Goal: Check status: Check status

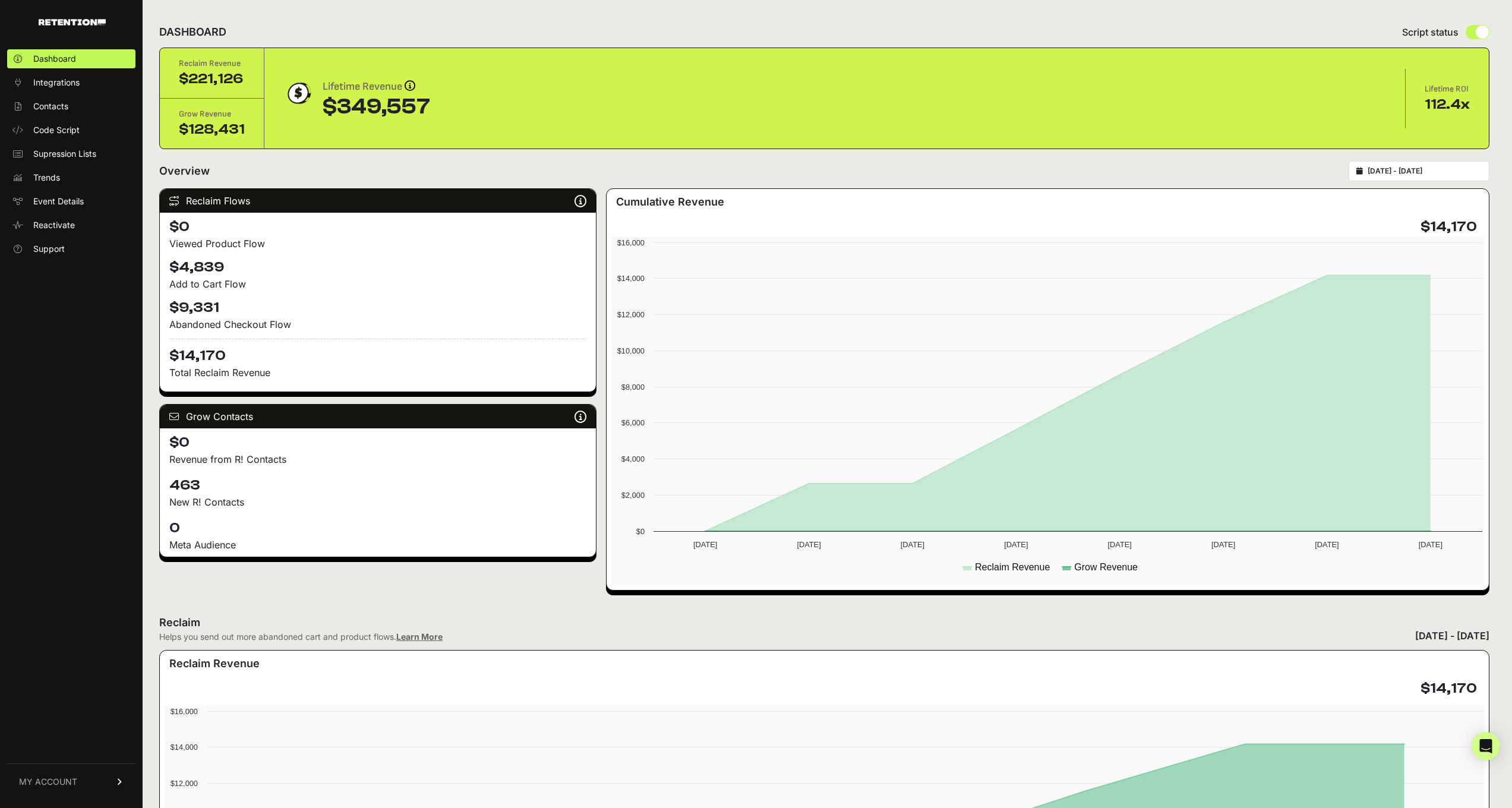
click at [1427, 166] on div "2025-09-01 - 2025-09-08" at bounding box center [1418, 171] width 141 height 20
type input "2025-09-01"
type input "2025-09-08"
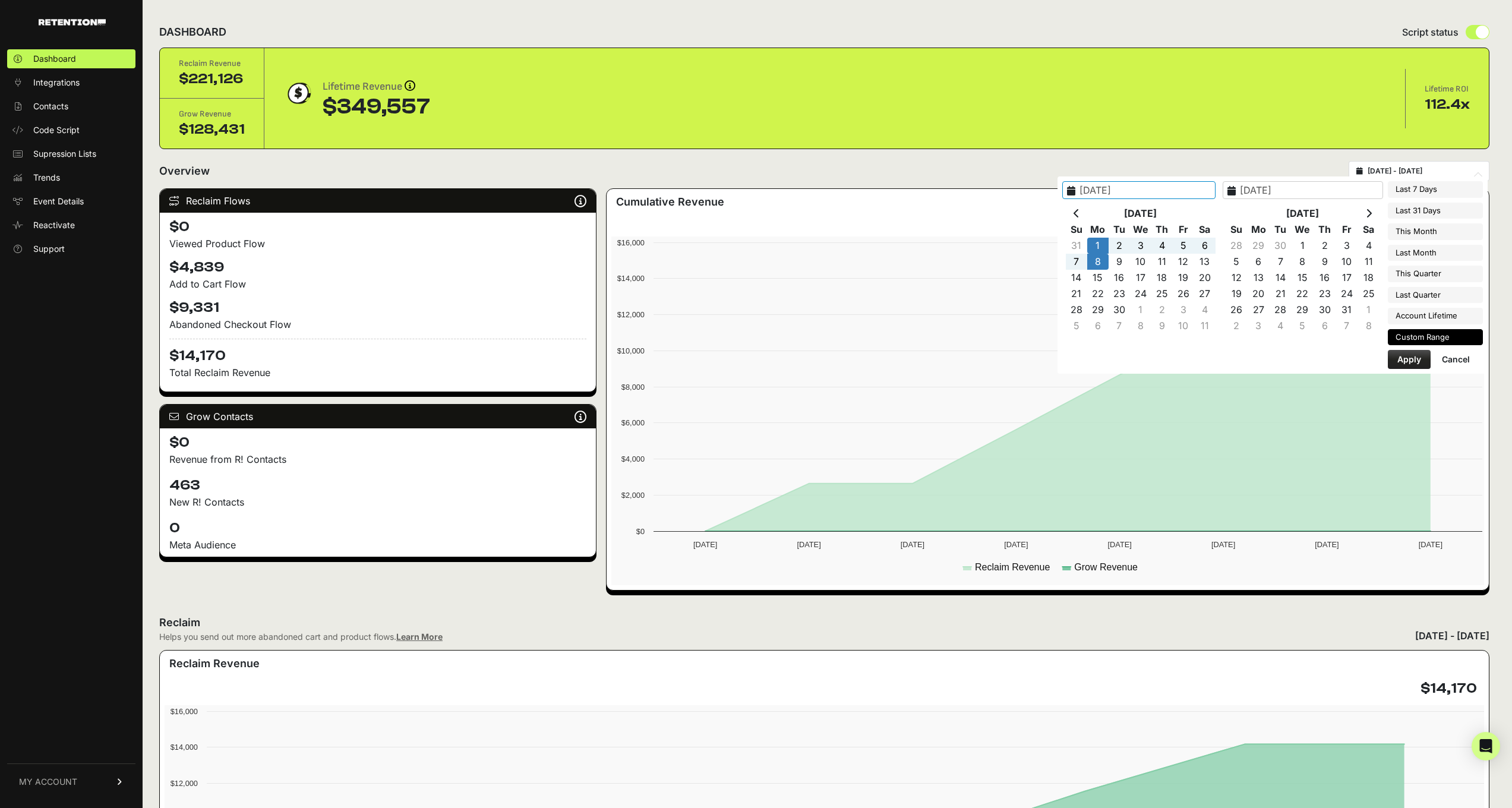
click at [1433, 172] on input "2025-09-01 - 2025-09-08" at bounding box center [1424, 170] width 114 height 9
type input "2025-10-01"
type input "2025-10-08"
type input "2025-10-01"
click at [1400, 357] on button "Apply" at bounding box center [1409, 359] width 43 height 19
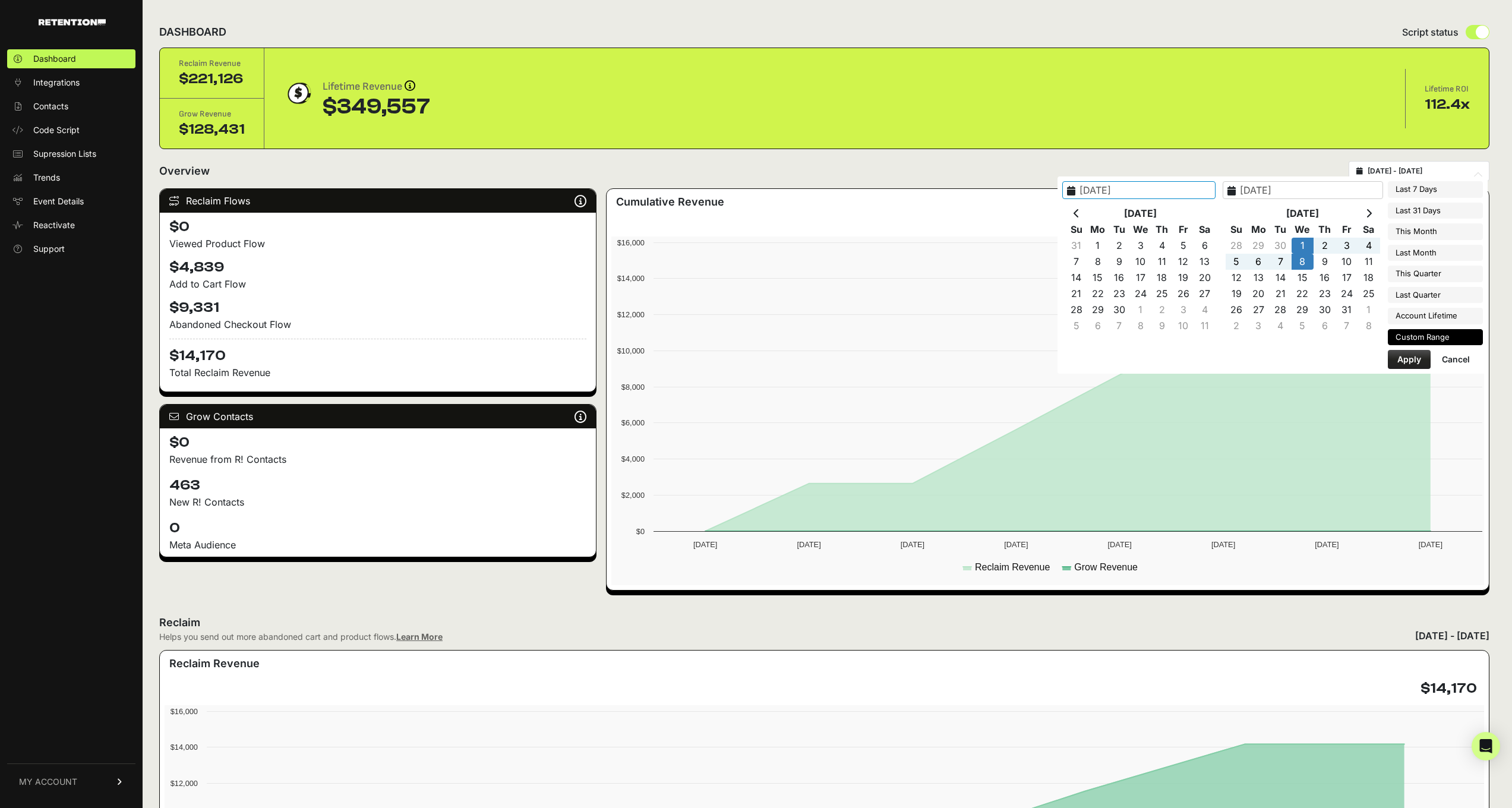
type input "2025-10-01 - 2025-10-08"
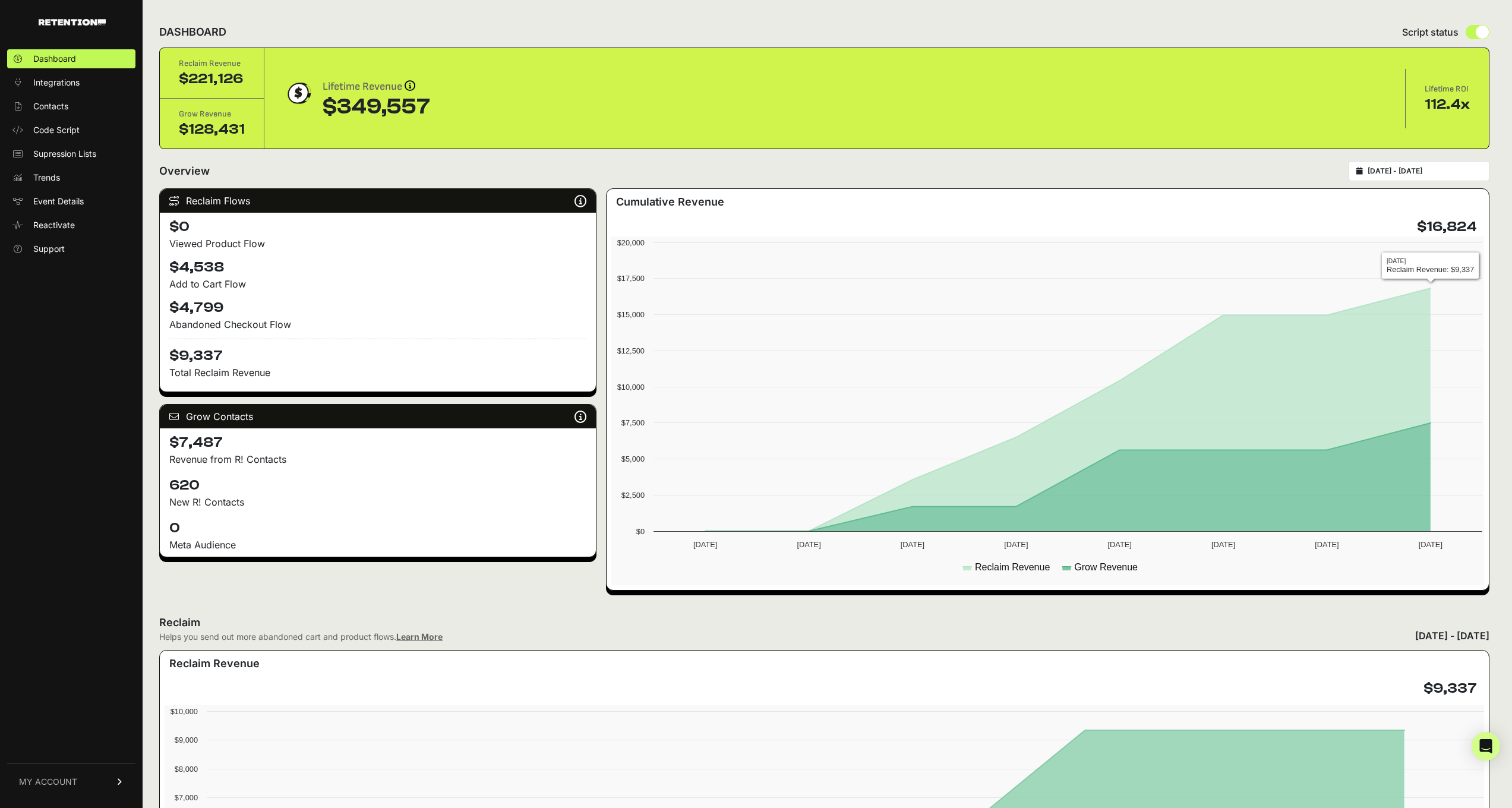
click at [1442, 178] on div "2025-10-01 - 2025-10-08" at bounding box center [1418, 171] width 141 height 20
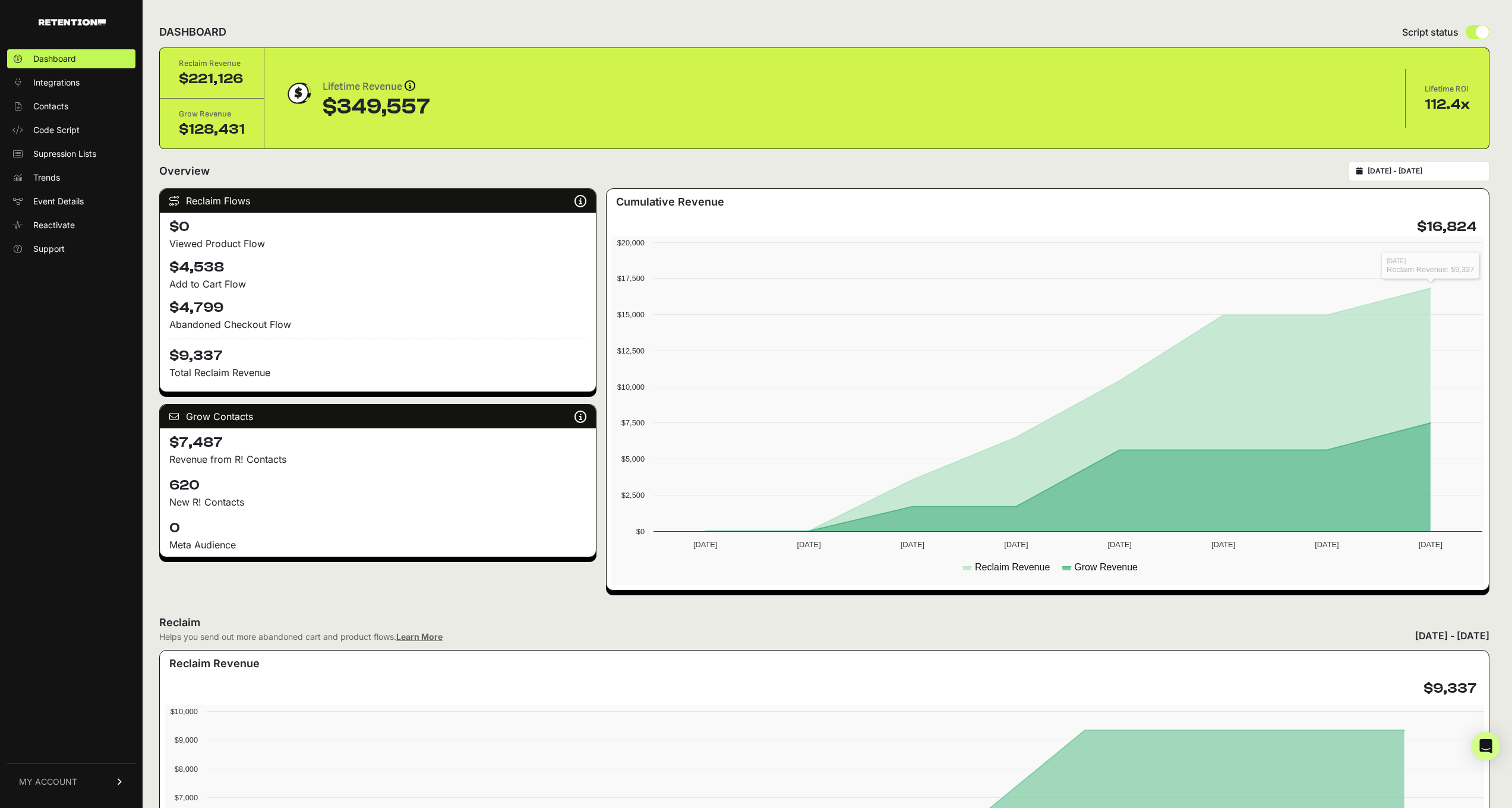
type input "2025-10-01"
type input "2025-10-08"
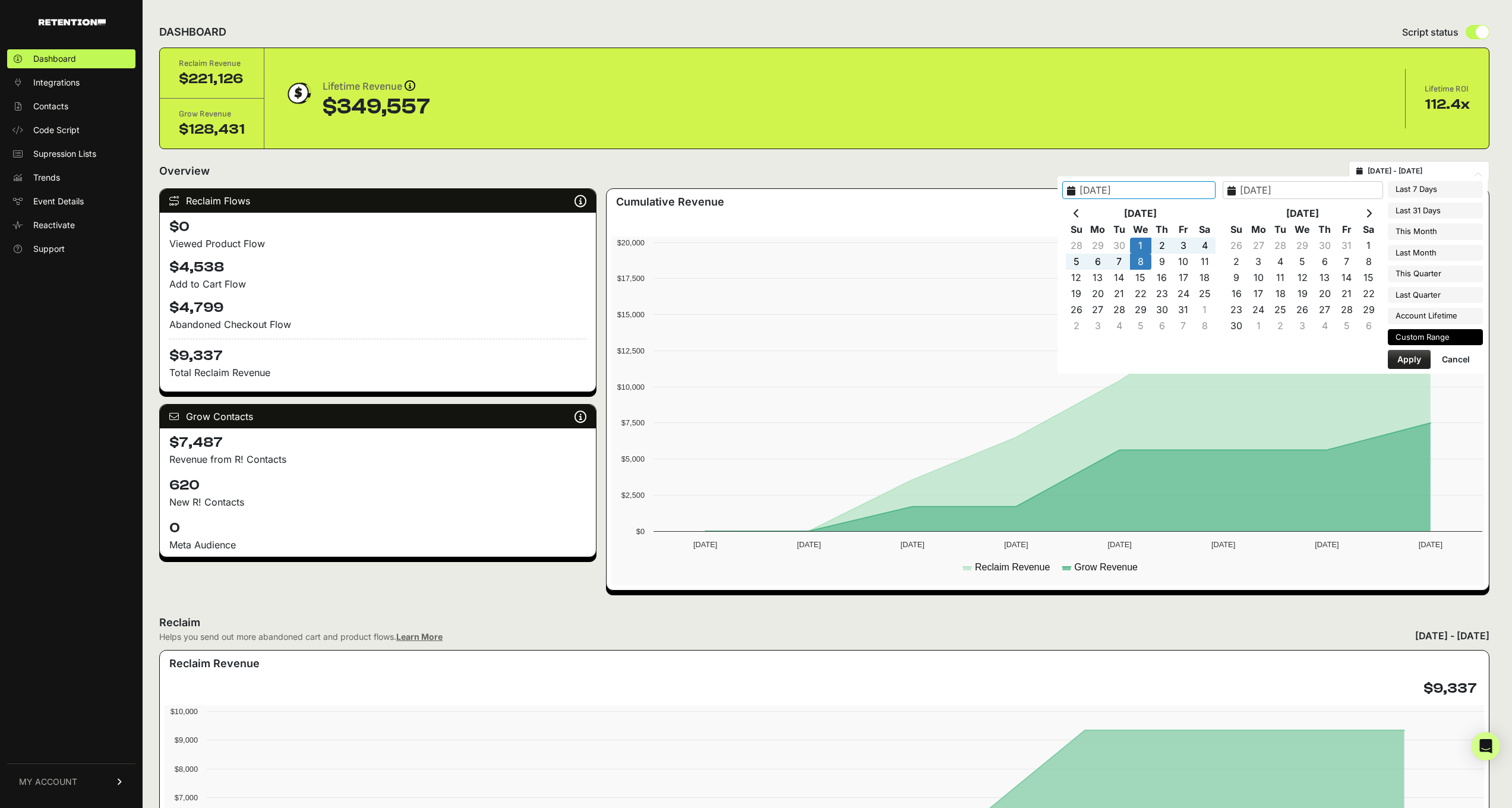
click at [1439, 174] on input "2025-10-01 - 2025-10-08" at bounding box center [1424, 170] width 114 height 9
click at [1075, 210] on icon at bounding box center [1076, 213] width 6 height 9
click at [1075, 217] on icon at bounding box center [1076, 213] width 6 height 9
type input "2025-08-24"
click at [1369, 209] on icon at bounding box center [1369, 213] width 6 height 9
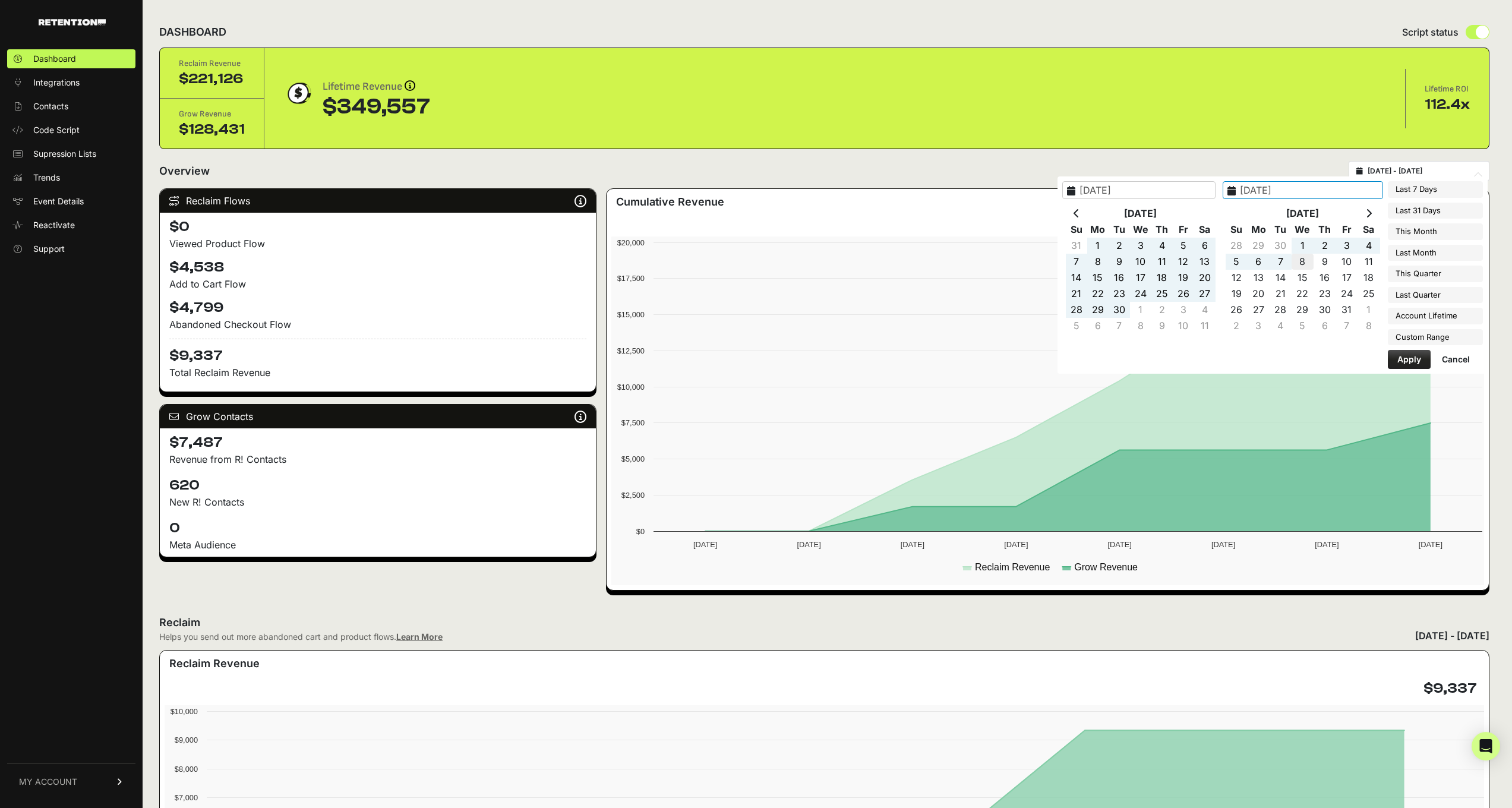
type input "2025-10-08"
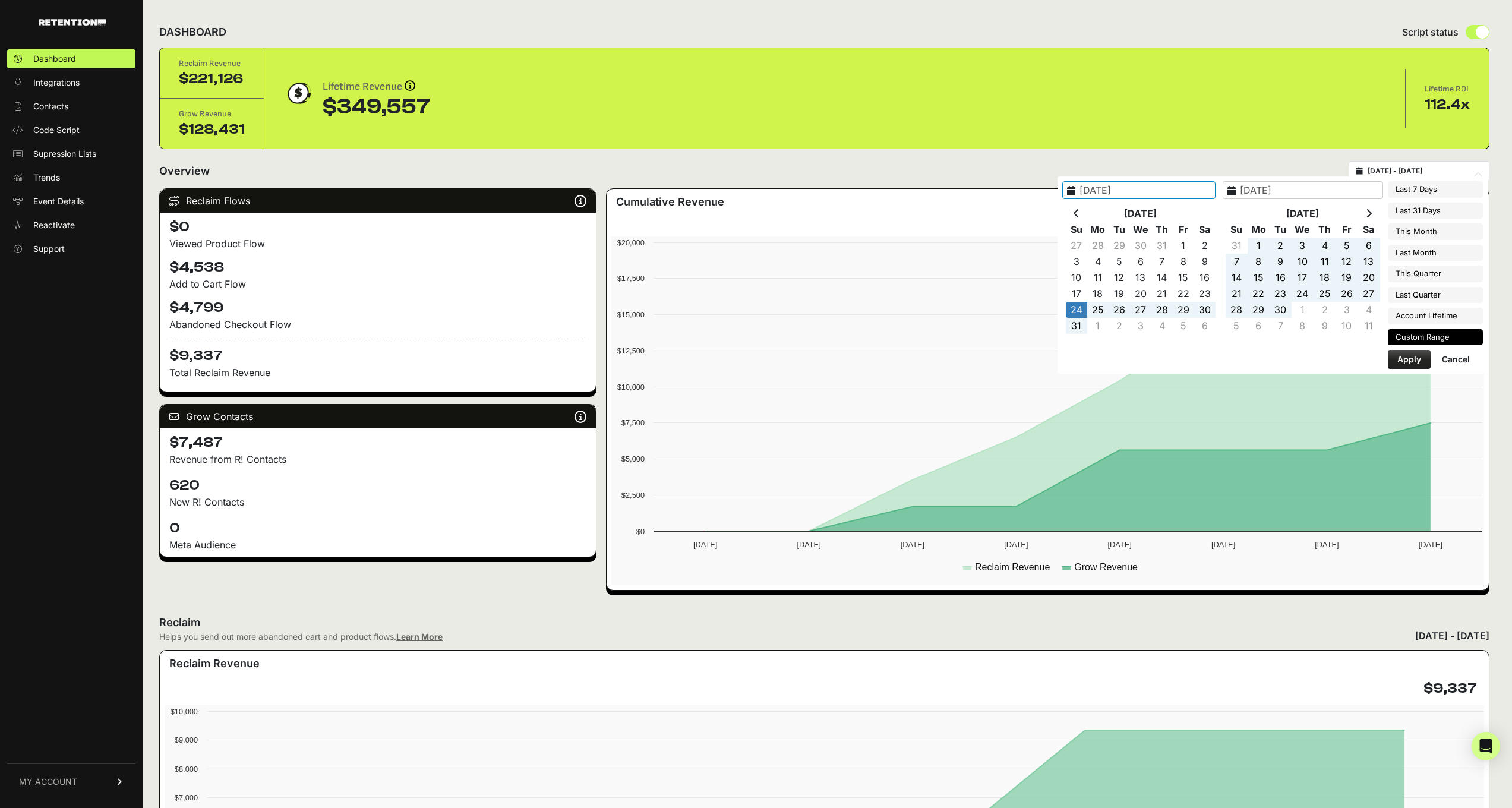
type input "2025-03-21"
type input "2025-10-09"
type input "2025-08-24"
type input "2025-10-08"
click at [1413, 356] on button "Apply" at bounding box center [1409, 359] width 43 height 19
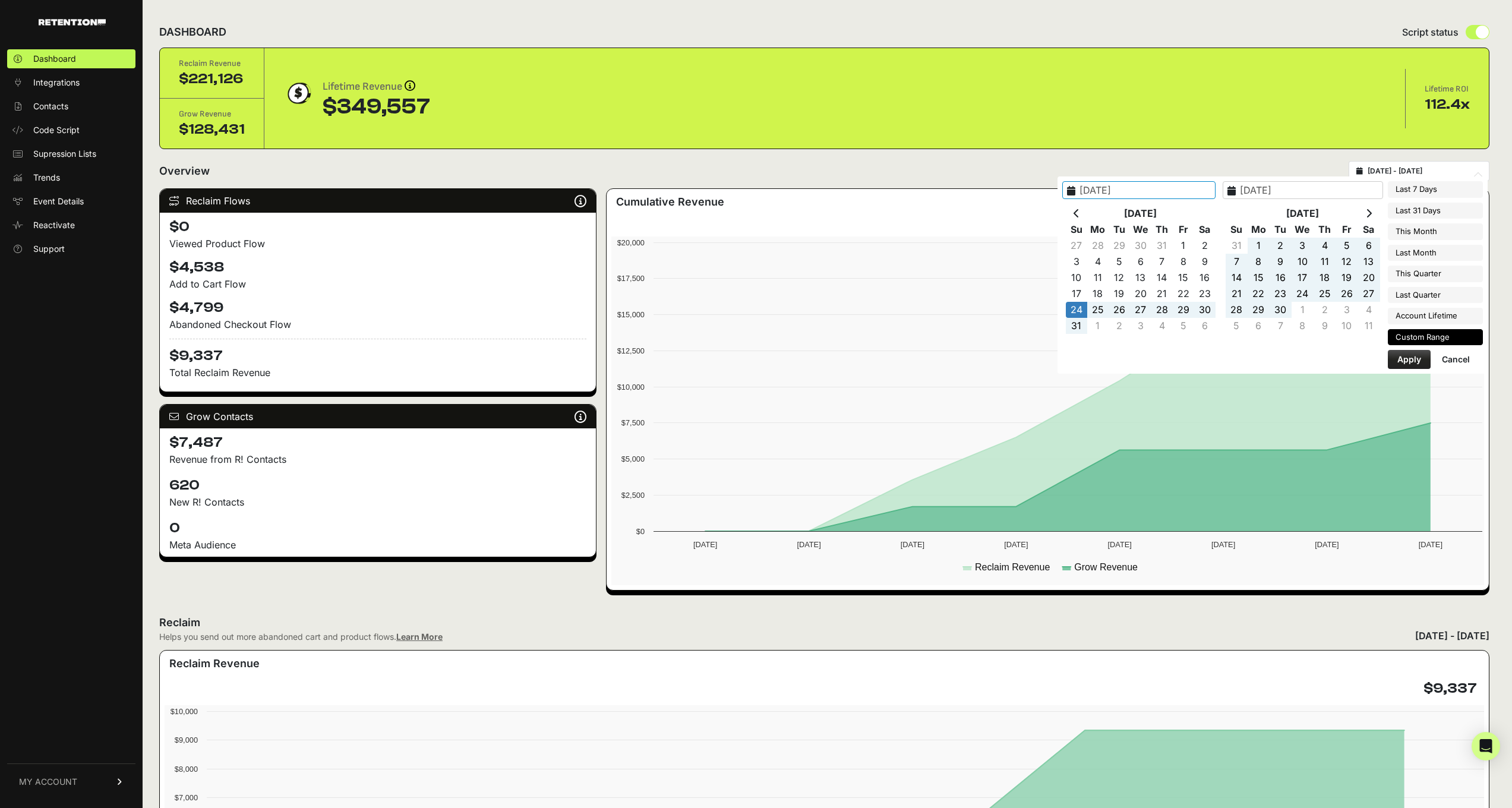
type input "[DATE] - [DATE]"
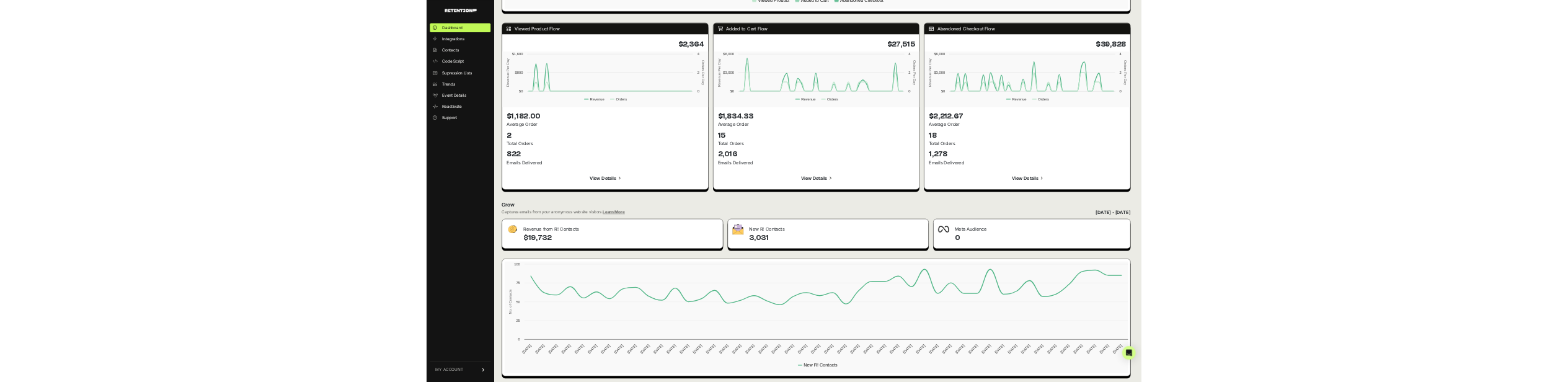
scroll to position [1084, 0]
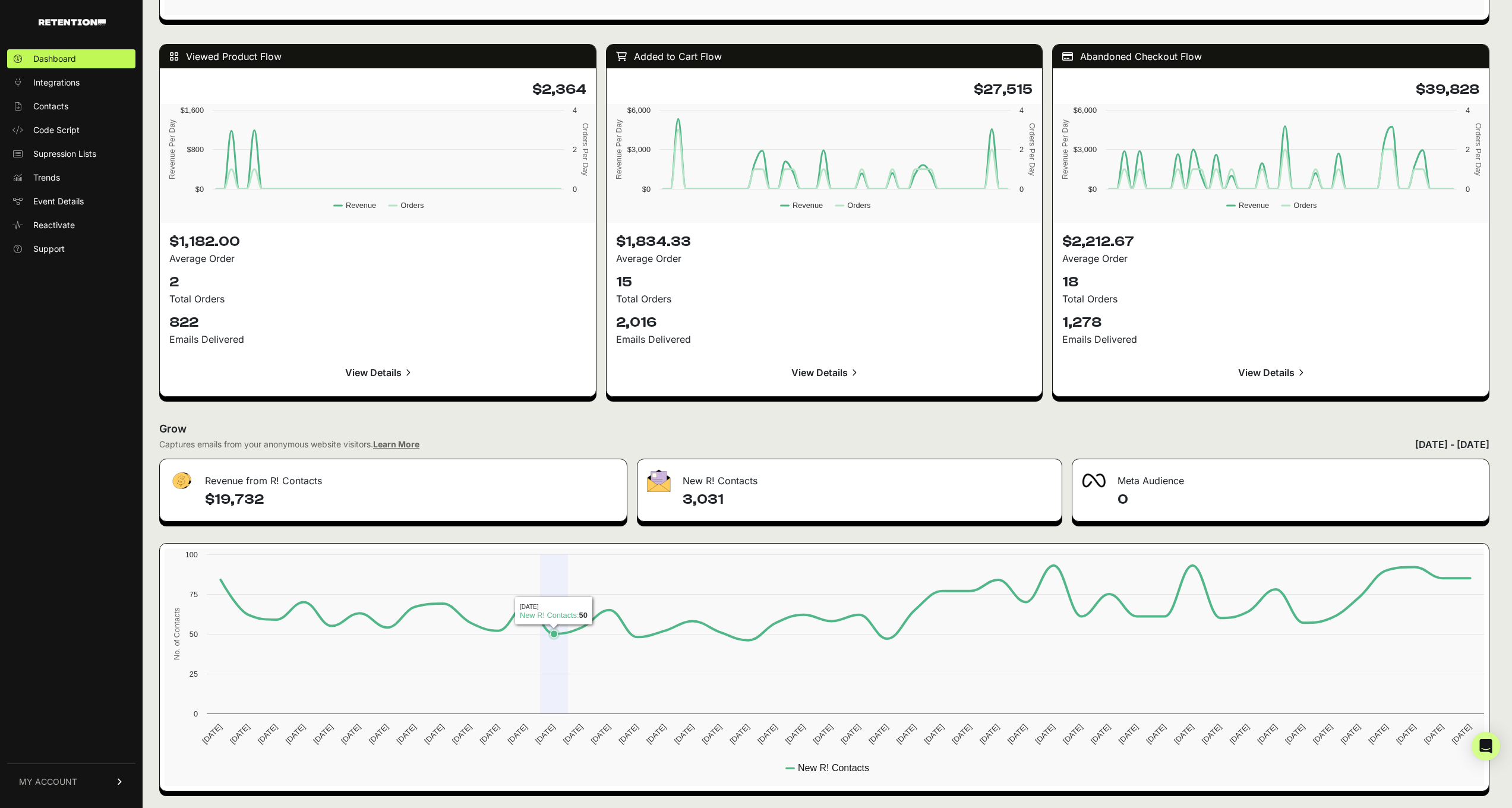
click at [541, 686] on rect at bounding box center [827, 667] width 1325 height 238
